Goal: Task Accomplishment & Management: Use online tool/utility

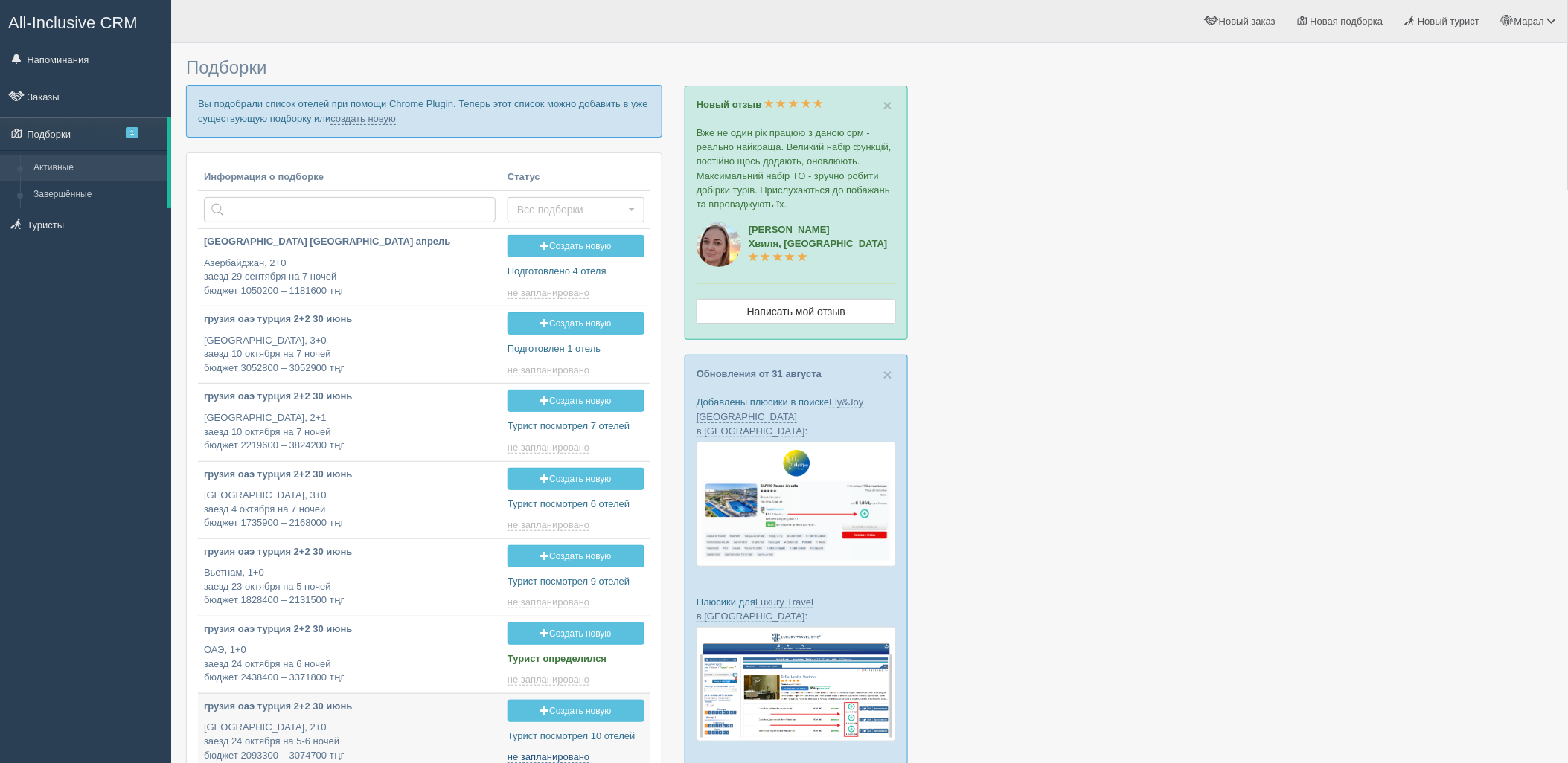
type input "[DATE] 14:05"
drag, startPoint x: 1363, startPoint y: 147, endPoint x: 1310, endPoint y: 100, distance: 70.8
click at [1363, 146] on div at bounding box center [869, 584] width 1367 height 1067
click at [372, 120] on link "создать новую" at bounding box center [363, 119] width 65 height 12
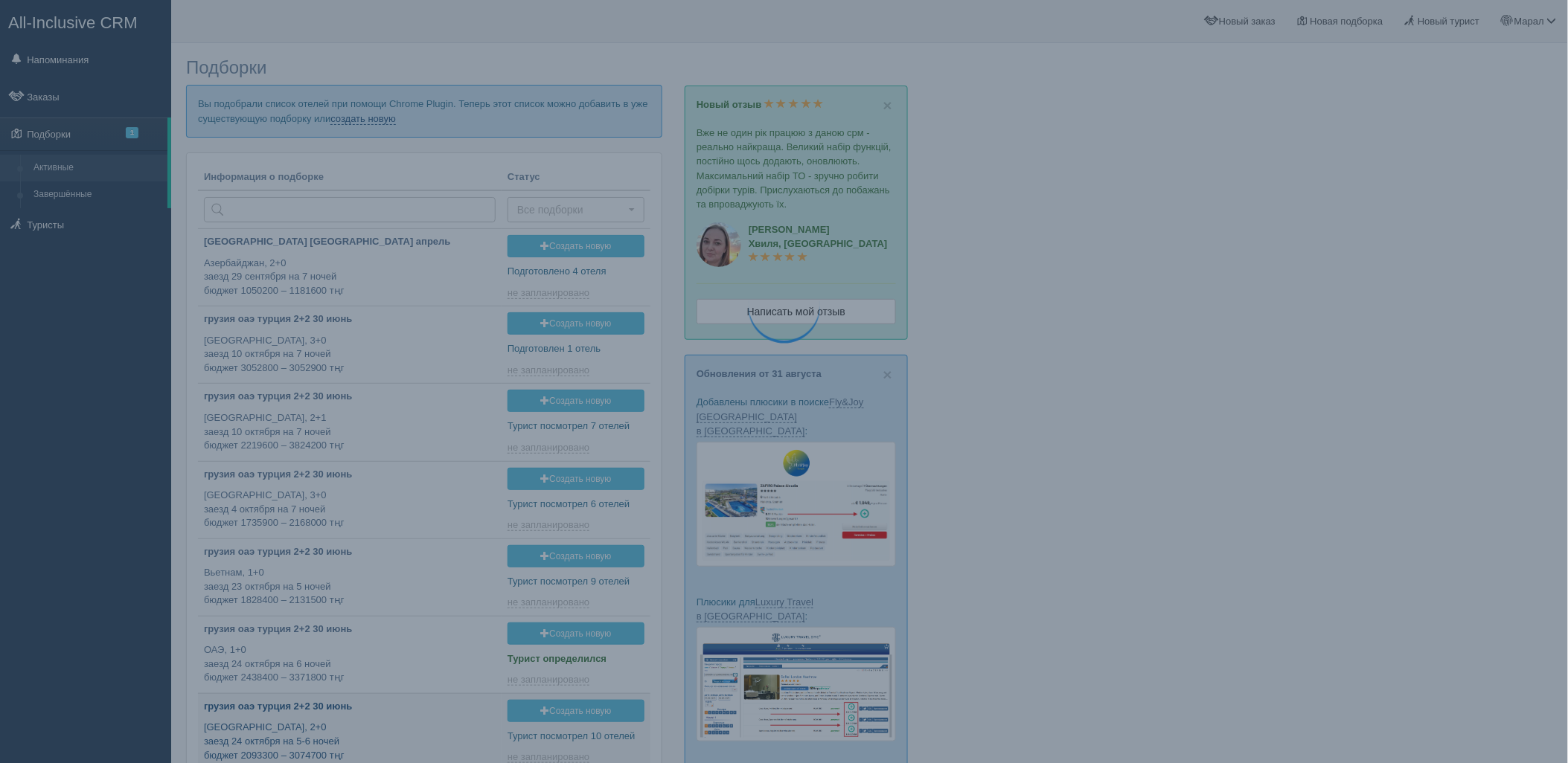
type input "[DATE] 19:15"
type input "[DATE] 14:30"
type input "[DATE] 18:45"
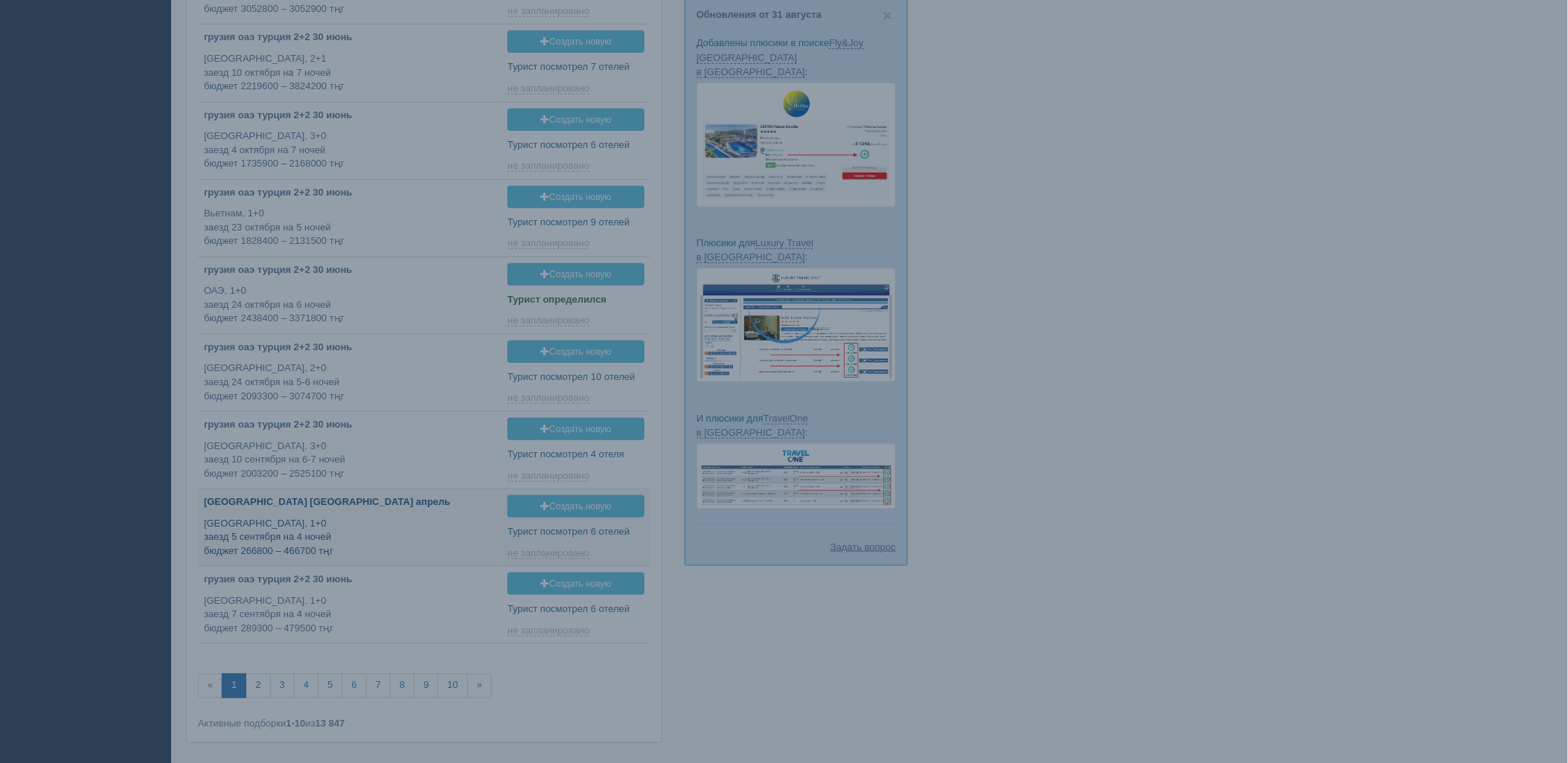
type input "[DATE] 18:40"
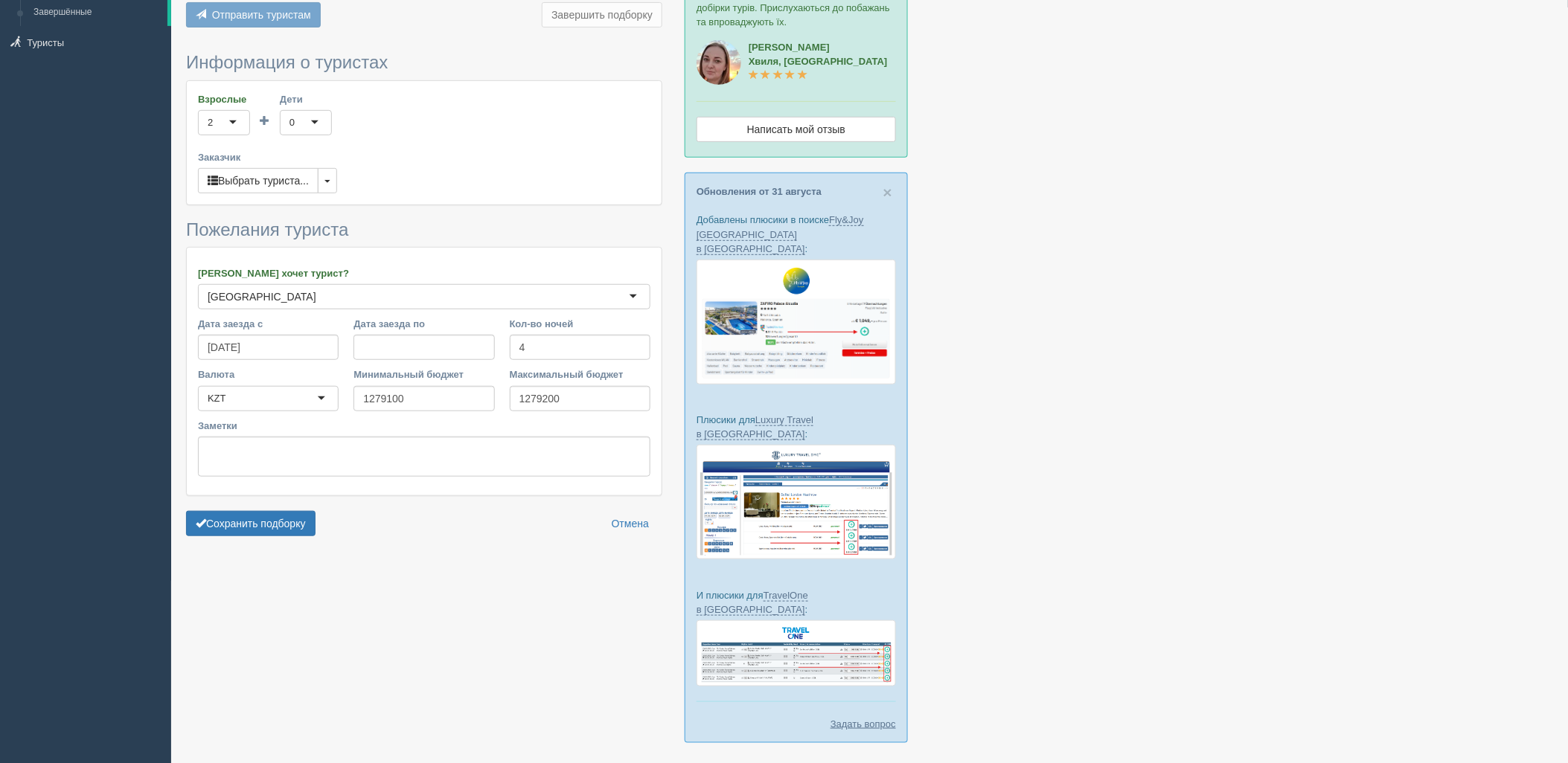
scroll to position [202, 0]
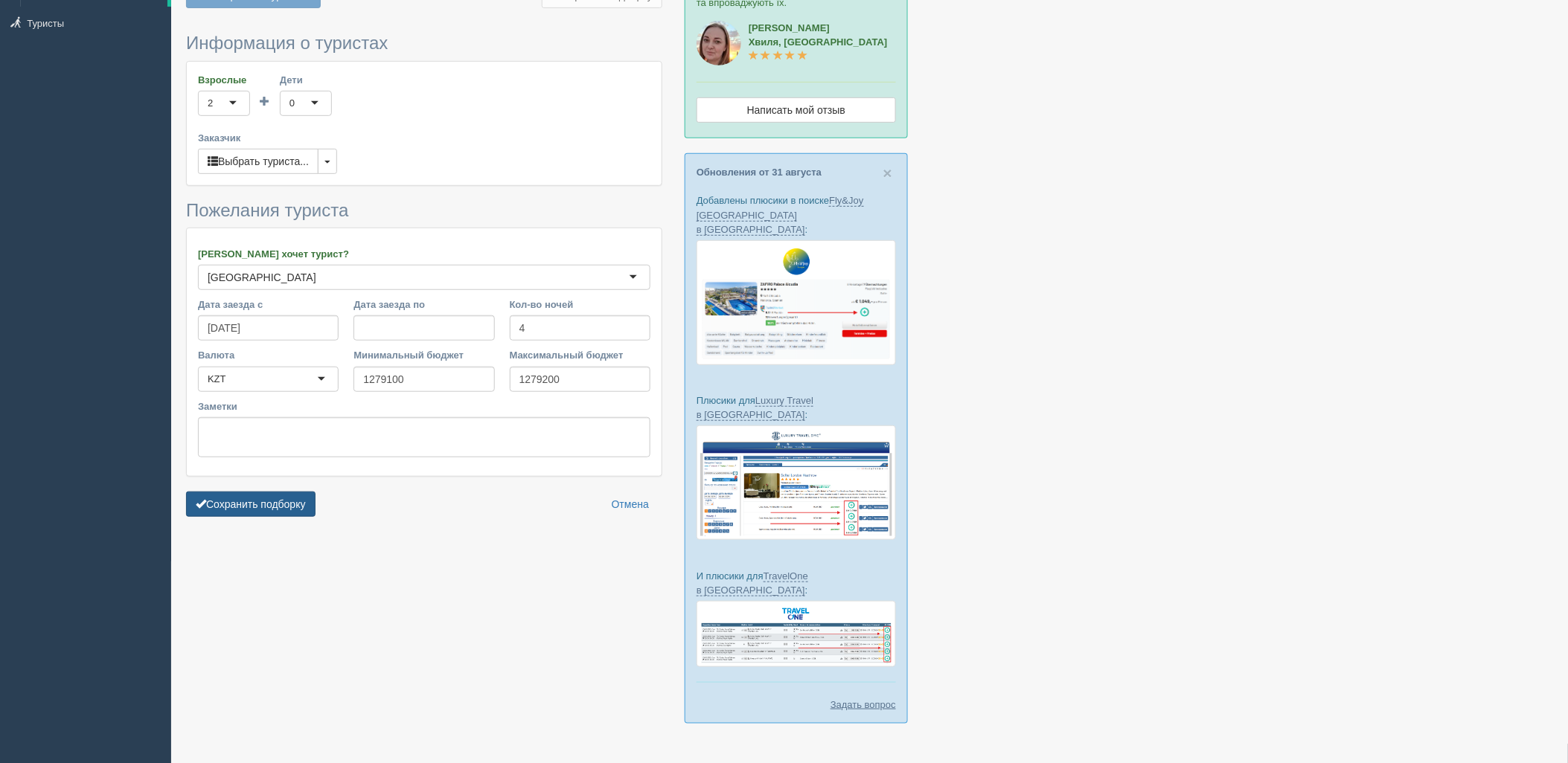
click at [276, 516] on button "Сохранить подборку" at bounding box center [250, 504] width 129 height 25
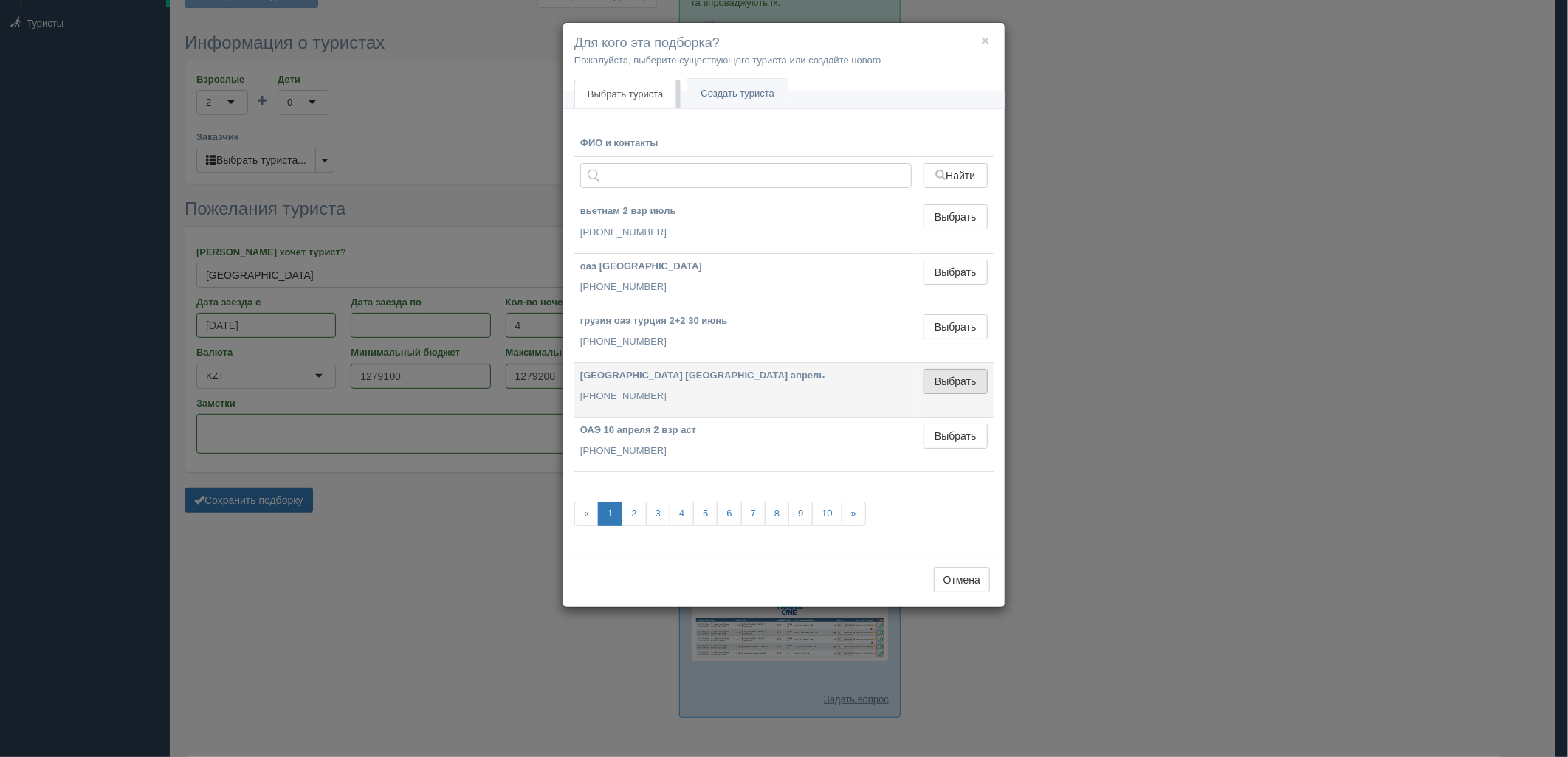
click at [951, 371] on button "Выбрать" at bounding box center [955, 381] width 65 height 25
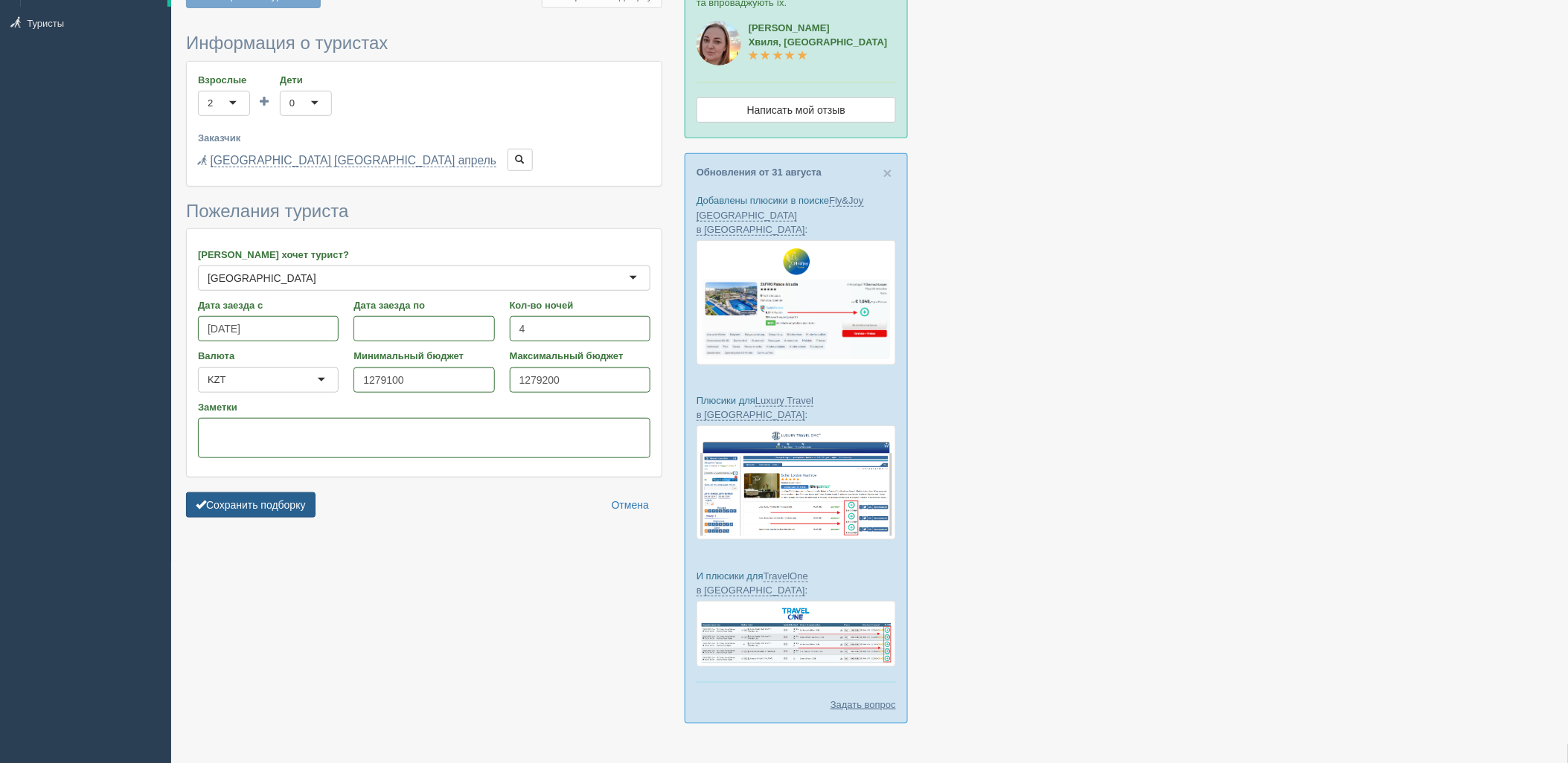
click at [272, 511] on button "Сохранить подборку" at bounding box center [250, 505] width 129 height 25
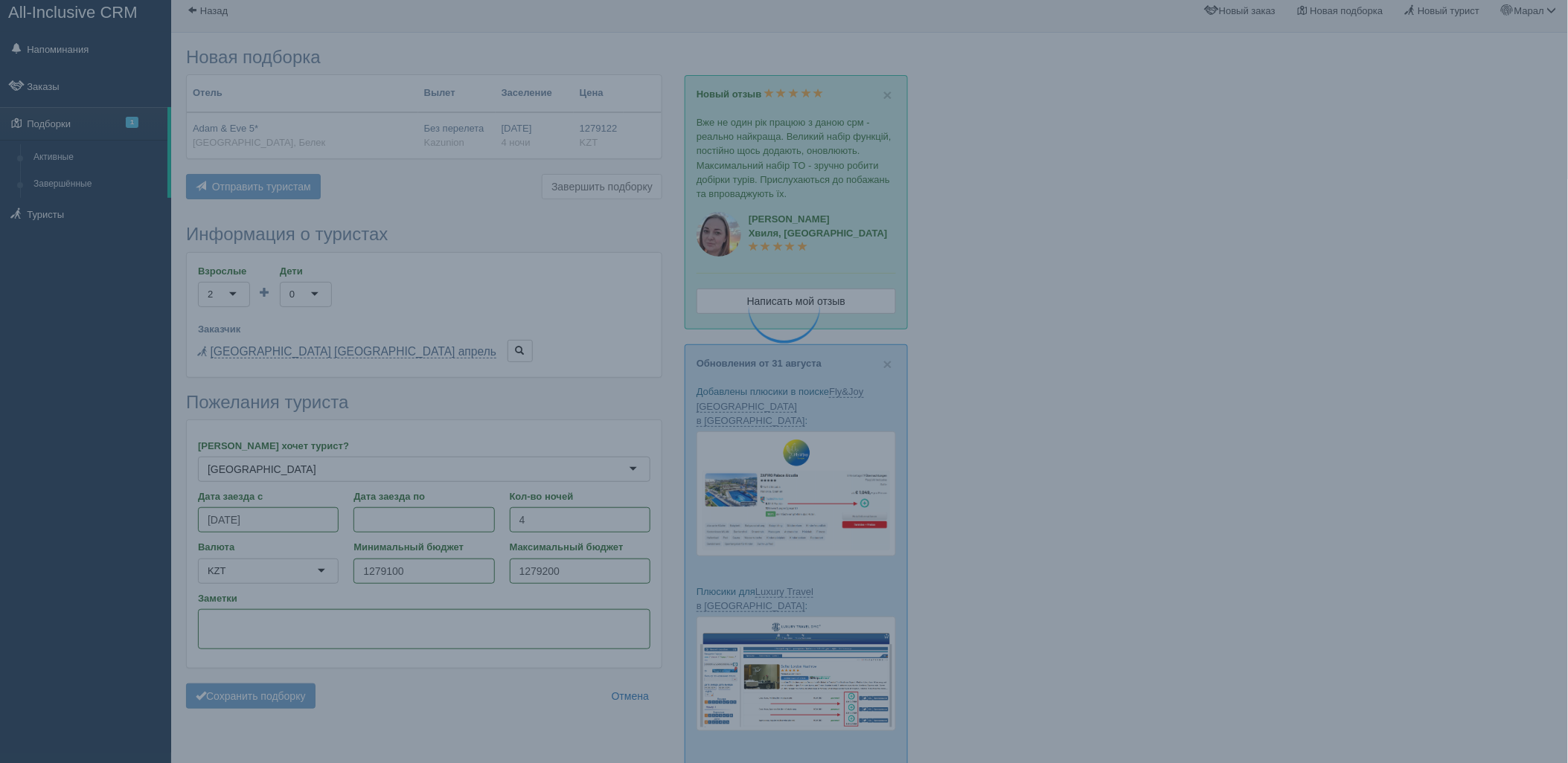
scroll to position [0, 0]
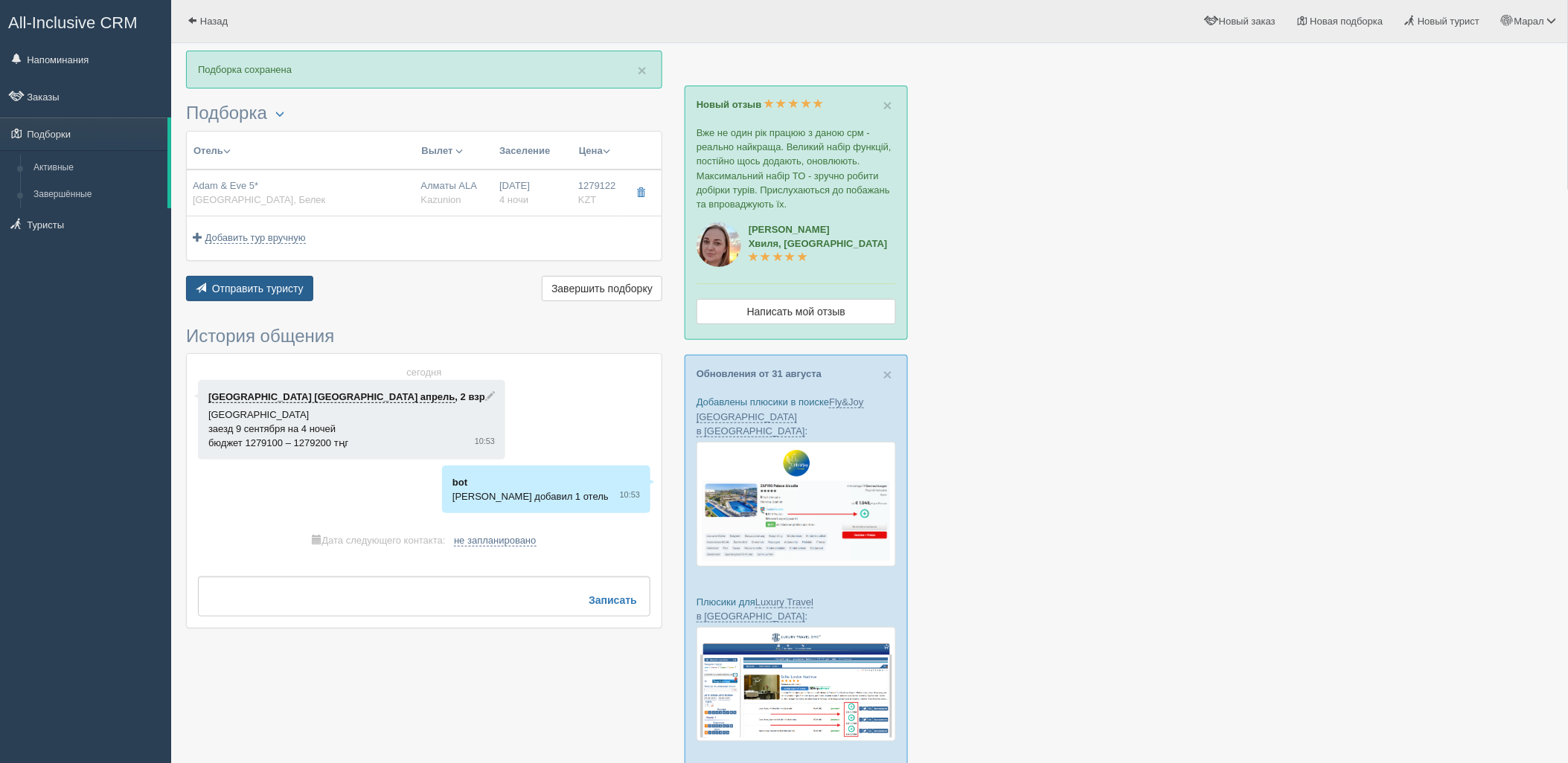
click at [279, 285] on span "Отправить туристу" at bounding box center [258, 289] width 91 height 12
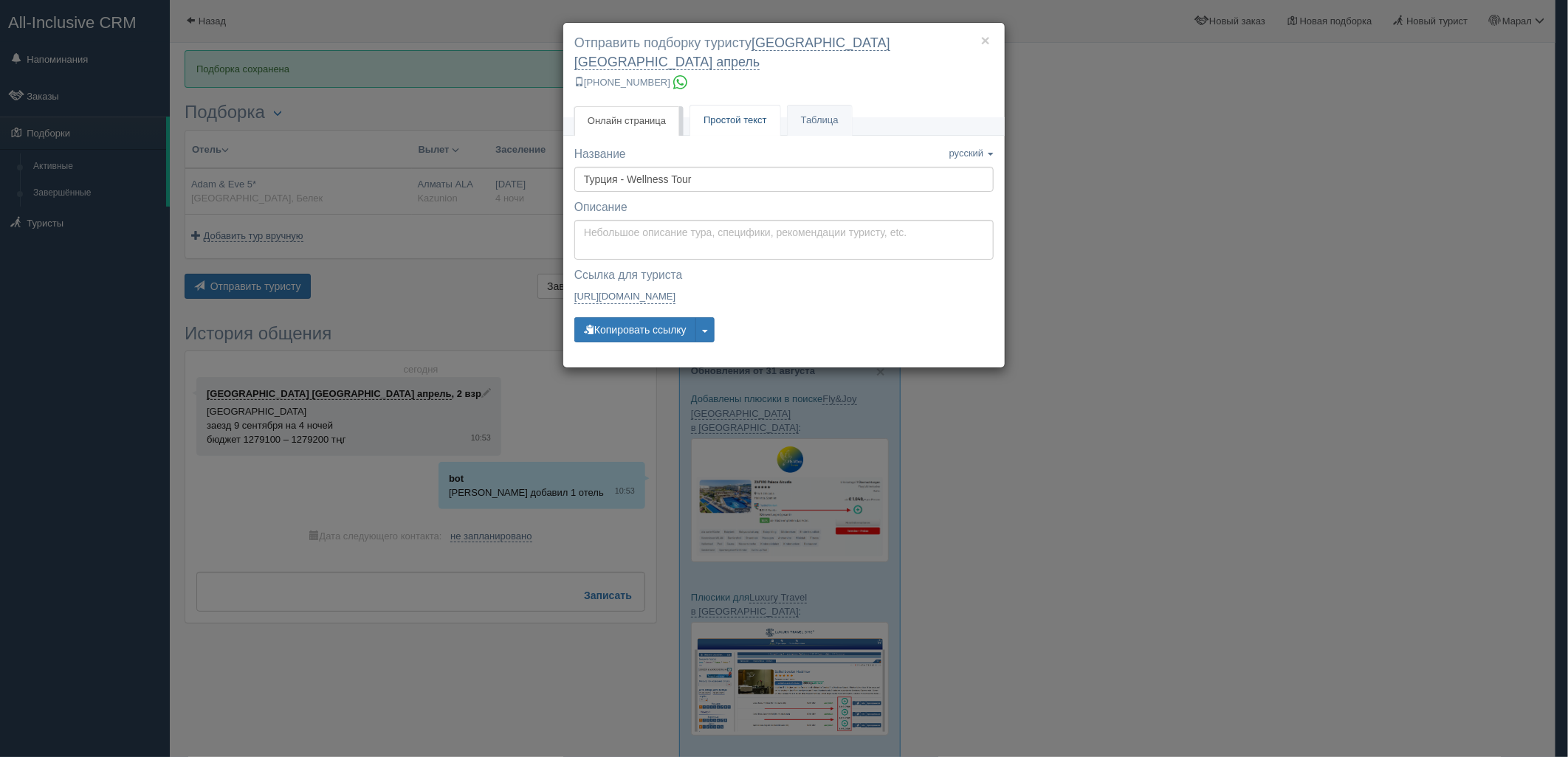
click at [720, 114] on span "Простой текст" at bounding box center [735, 119] width 64 height 11
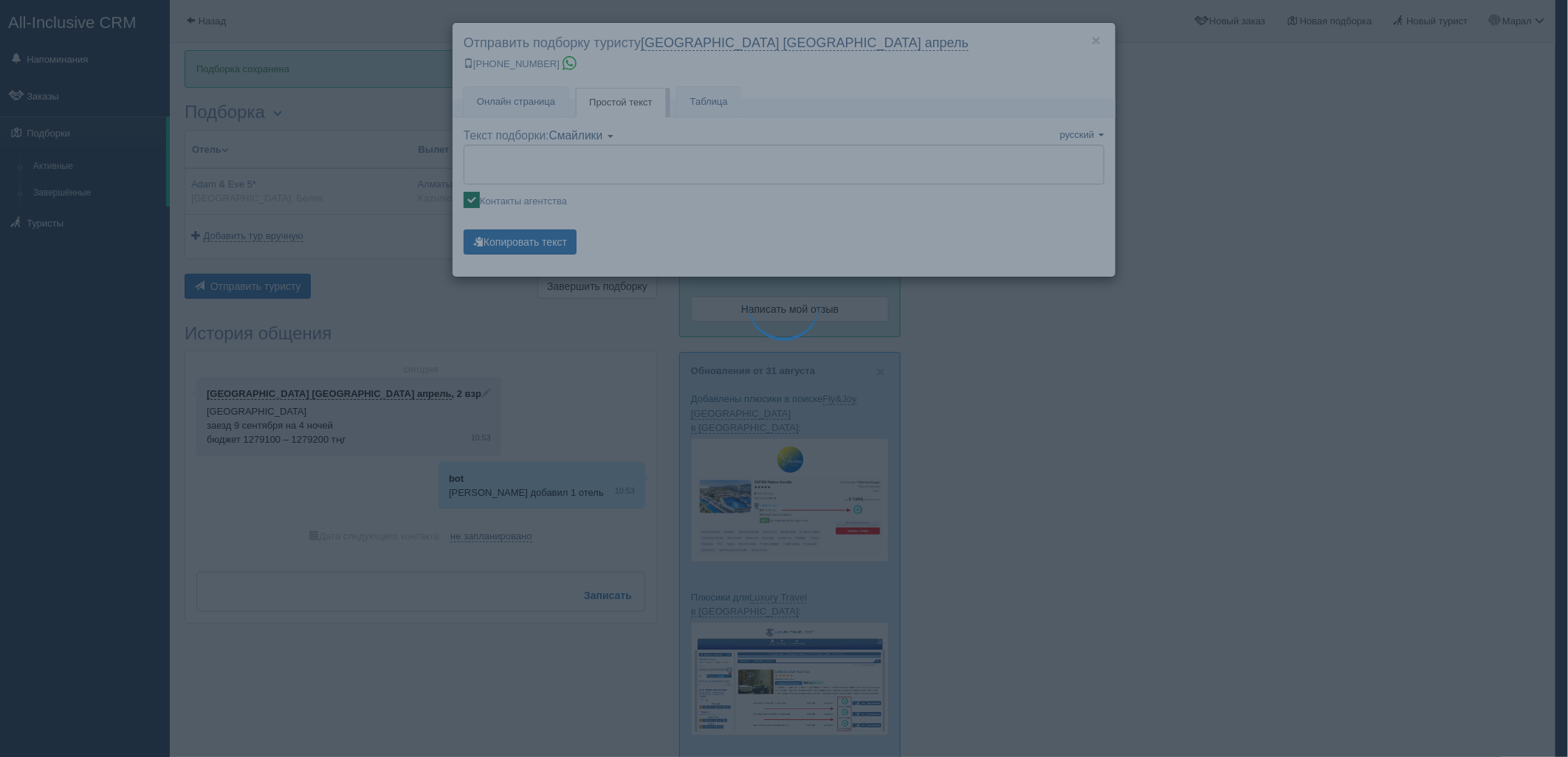
type textarea "🌞 Добрый день! Предлагаем Вам рассмотреть следующие варианты: 🌎 Турция, Белек 🏩…"
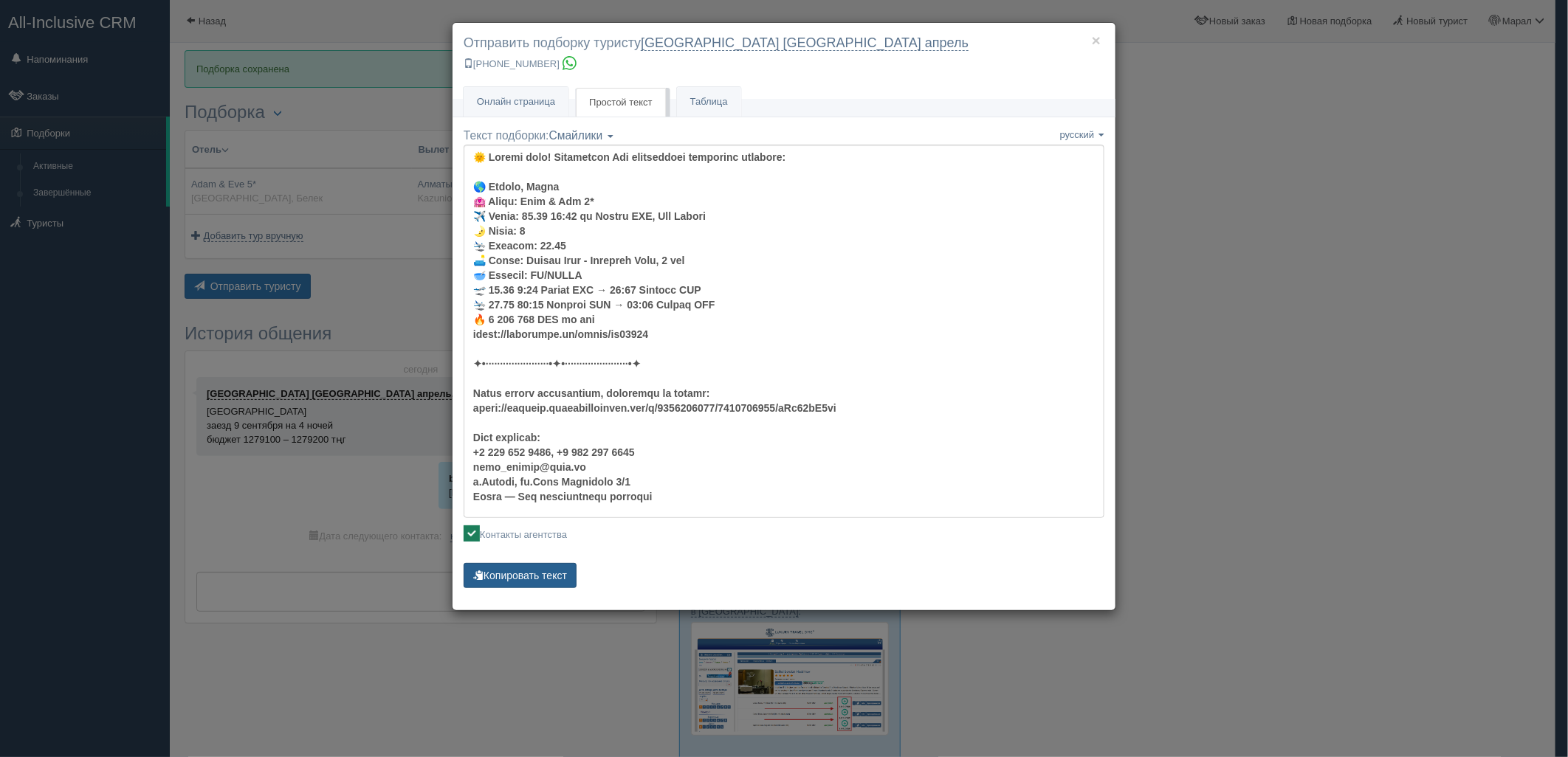
click at [522, 572] on button "Копировать текст" at bounding box center [520, 576] width 113 height 25
